Goal: Find specific page/section: Find specific page/section

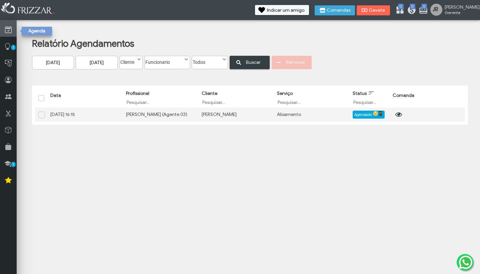
click at [9, 32] on icon at bounding box center [8, 30] width 7 height 8
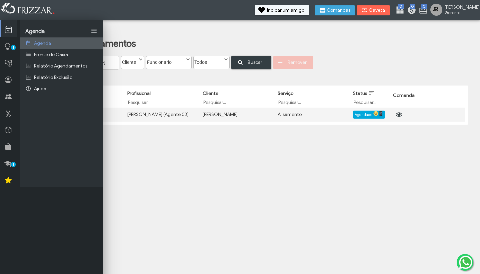
click at [46, 41] on span "Agenda" at bounding box center [42, 43] width 17 height 6
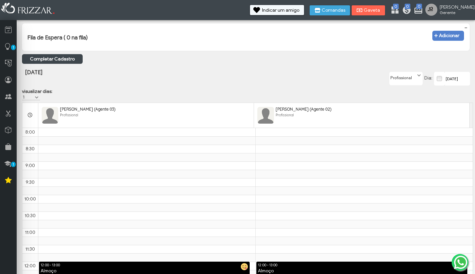
scroll to position [234, 0]
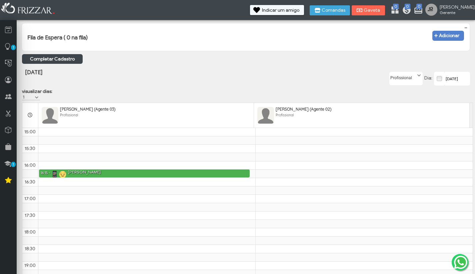
click at [57, 123] on img at bounding box center [50, 115] width 17 height 17
click at [45, 123] on img at bounding box center [50, 115] width 17 height 17
click at [32, 119] on th at bounding box center [30, 115] width 16 height 25
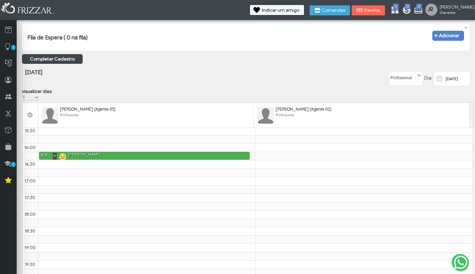
scroll to position [252, 0]
click at [419, 78] on span at bounding box center [419, 75] width 7 height 7
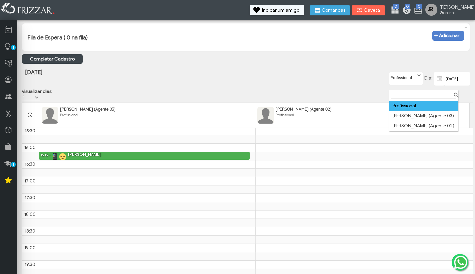
scroll to position [3, 24]
click at [402, 127] on li "[PERSON_NAME] (Agente 02)" at bounding box center [424, 126] width 69 height 10
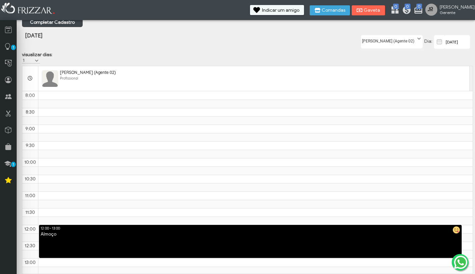
scroll to position [0, 0]
click at [399, 40] on label "[PERSON_NAME] (Agente 02)" at bounding box center [389, 39] width 55 height 8
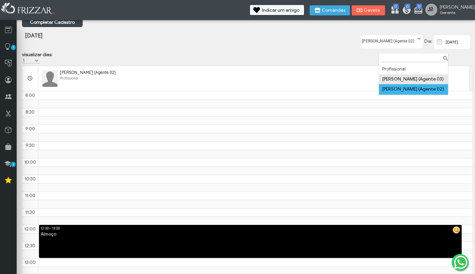
click at [405, 74] on li "[PERSON_NAME] (Agente 03)" at bounding box center [413, 79] width 69 height 10
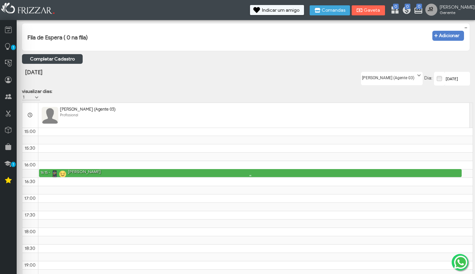
scroll to position [233, 0]
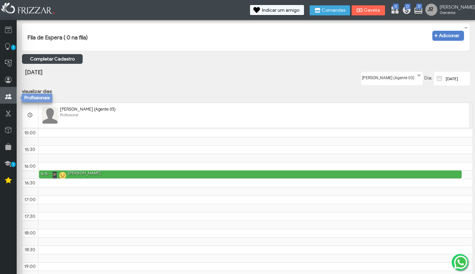
click at [9, 96] on icon at bounding box center [8, 96] width 7 height 8
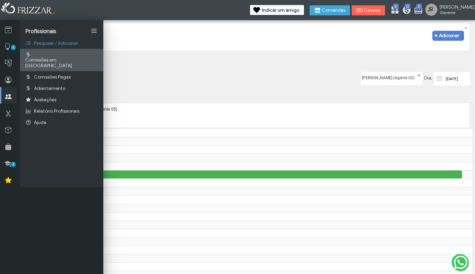
click at [54, 57] on span "Comissões em [GEOGRAPHIC_DATA]" at bounding box center [61, 62] width 73 height 11
